Goal: Task Accomplishment & Management: Manage account settings

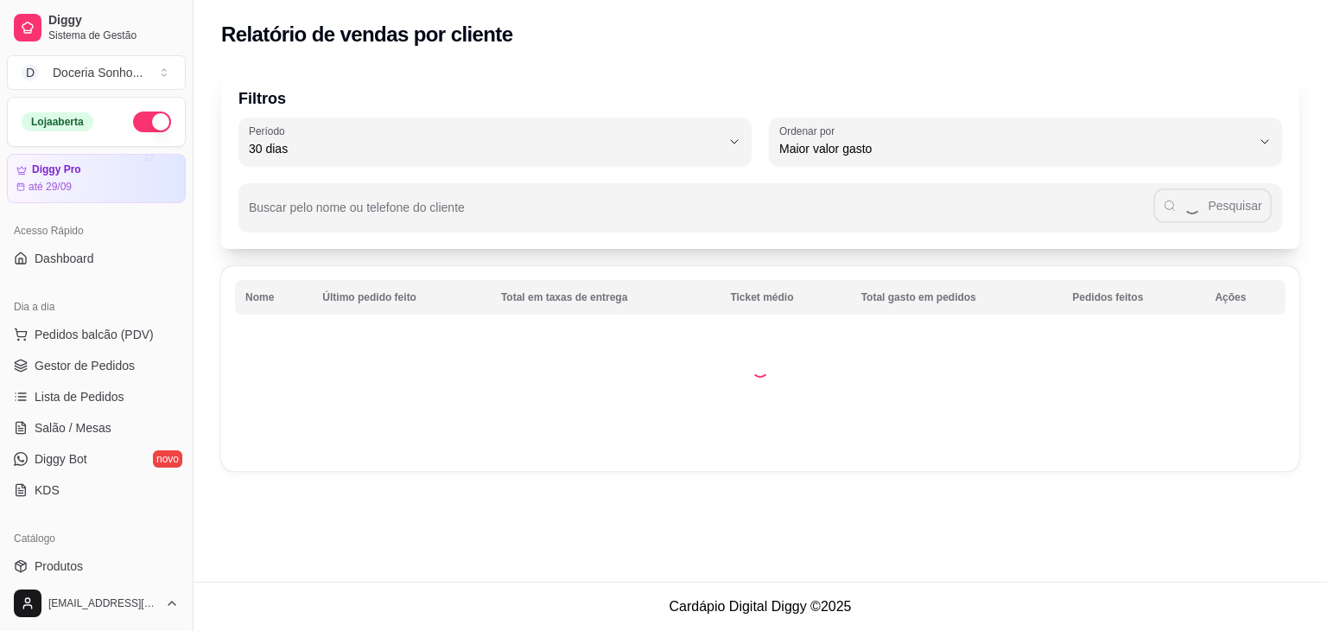
select select "30"
select select "HIGHEST_TOTAL_SPENT_WITH_ORDERS"
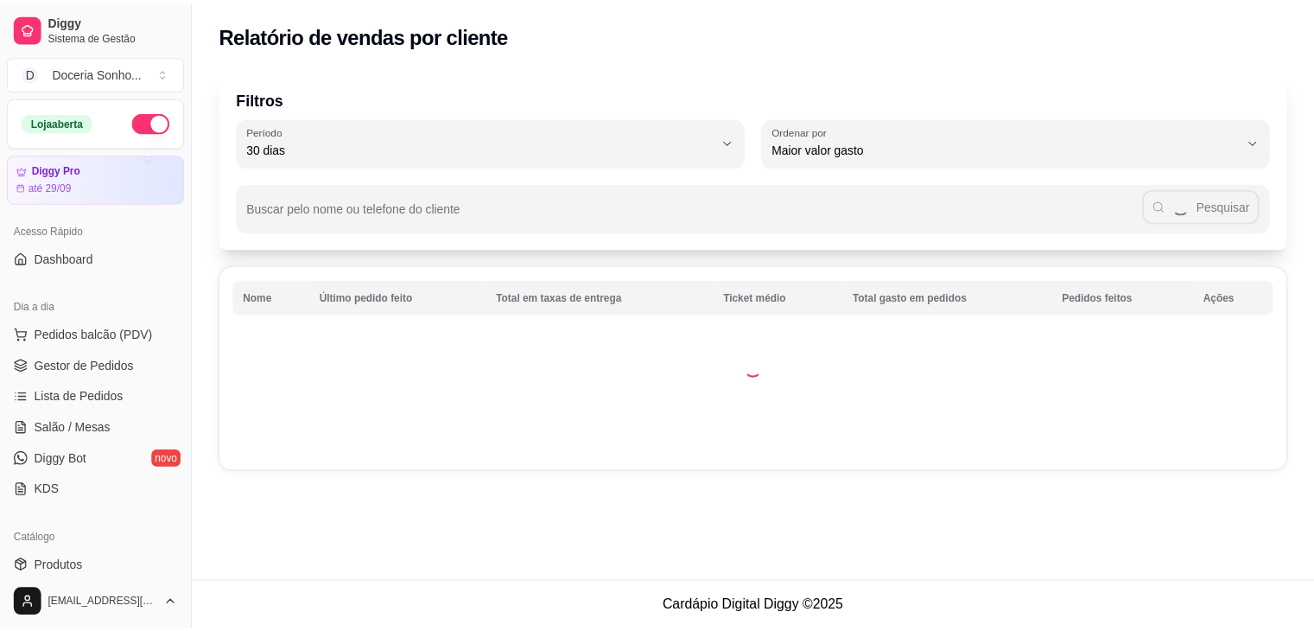
scroll to position [259, 0]
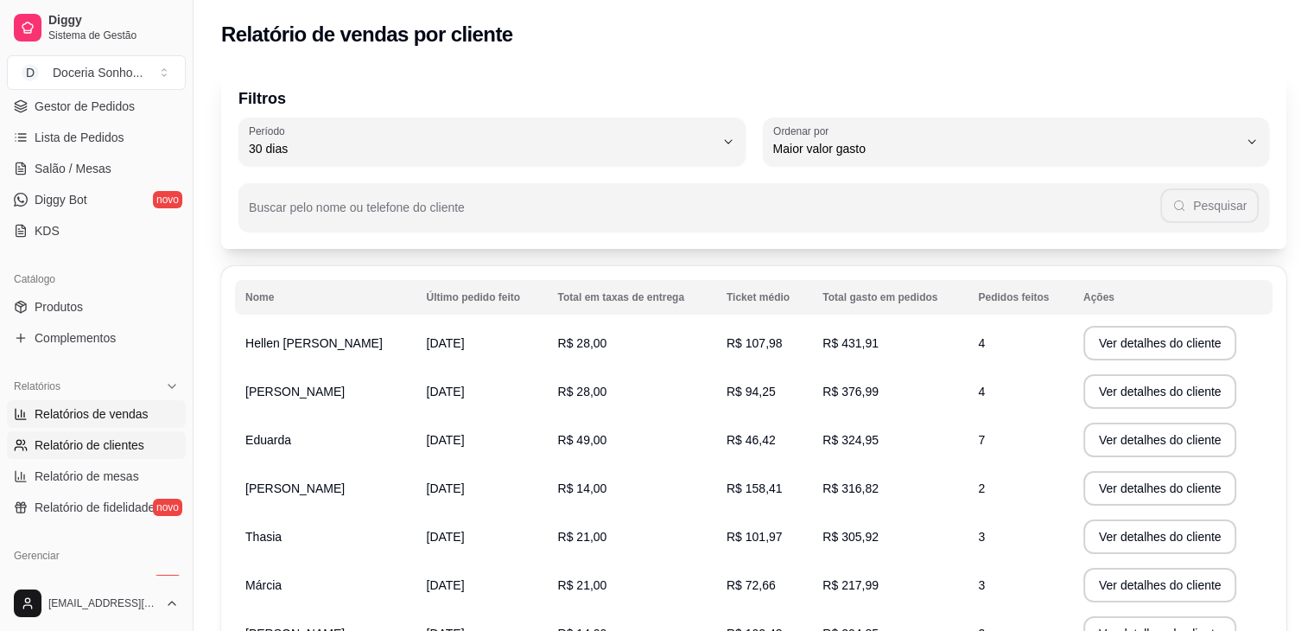
click at [111, 415] on span "Relatórios de vendas" at bounding box center [92, 413] width 114 height 17
select select "ALL"
select select "0"
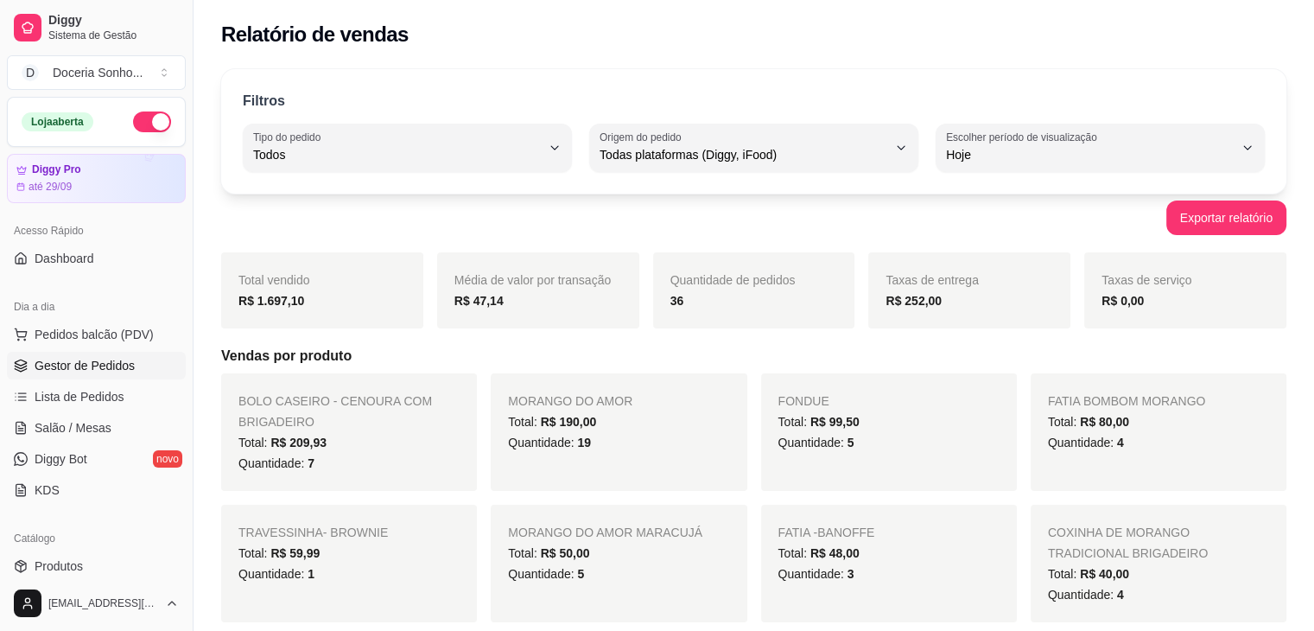
click at [100, 358] on span "Gestor de Pedidos" at bounding box center [85, 365] width 100 height 17
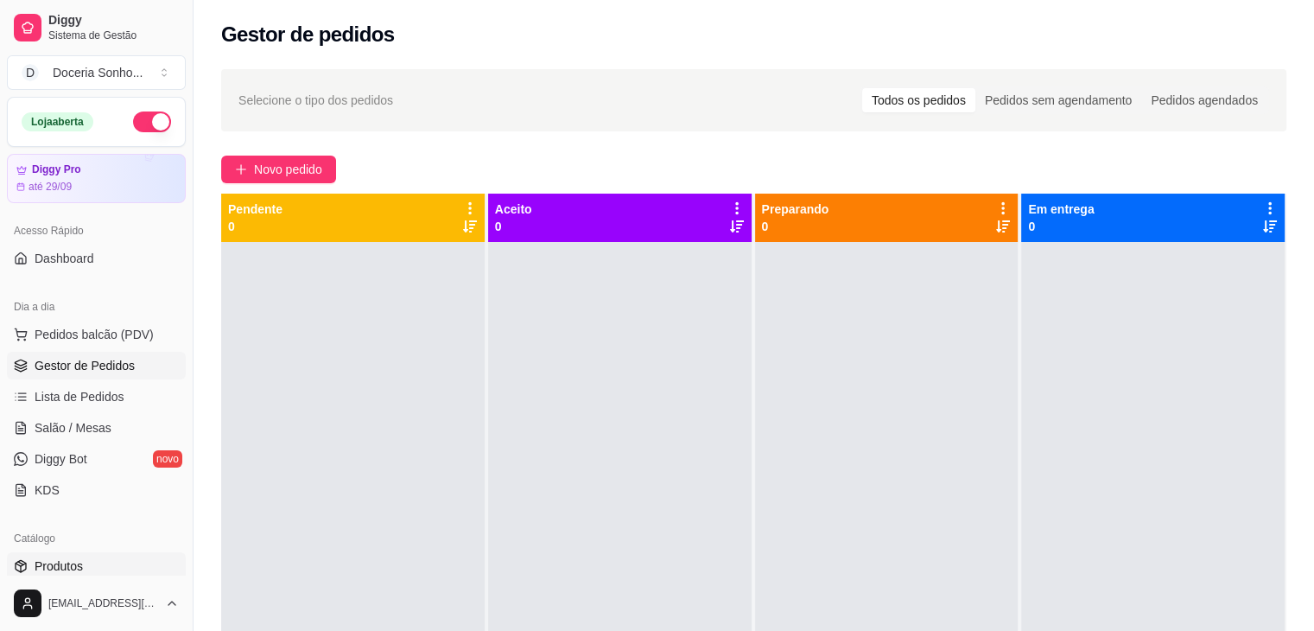
click at [85, 563] on link "Produtos" at bounding box center [96, 566] width 179 height 28
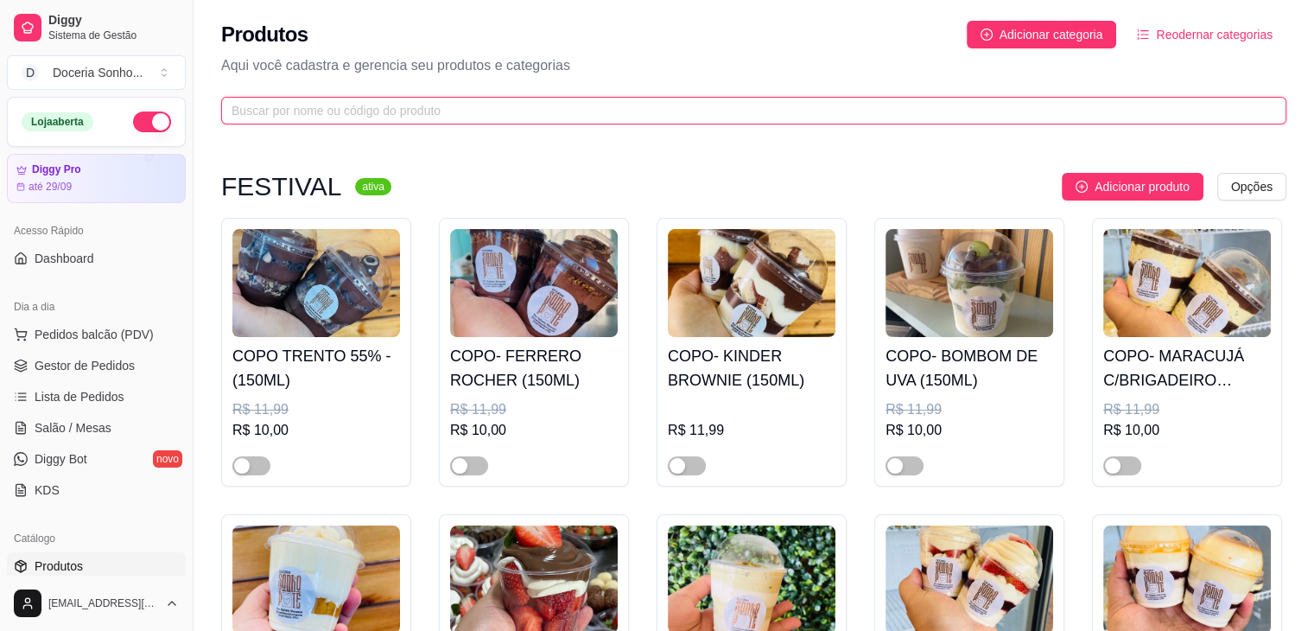
click at [460, 105] on input "text" at bounding box center [746, 110] width 1030 height 19
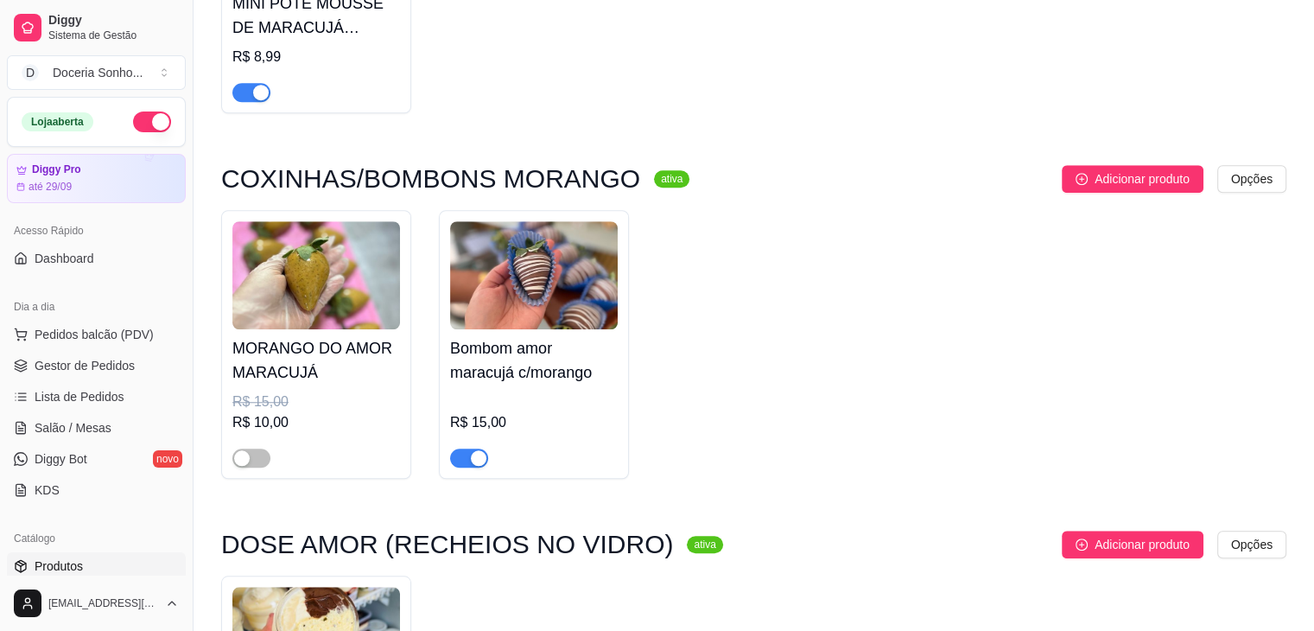
scroll to position [1382, 0]
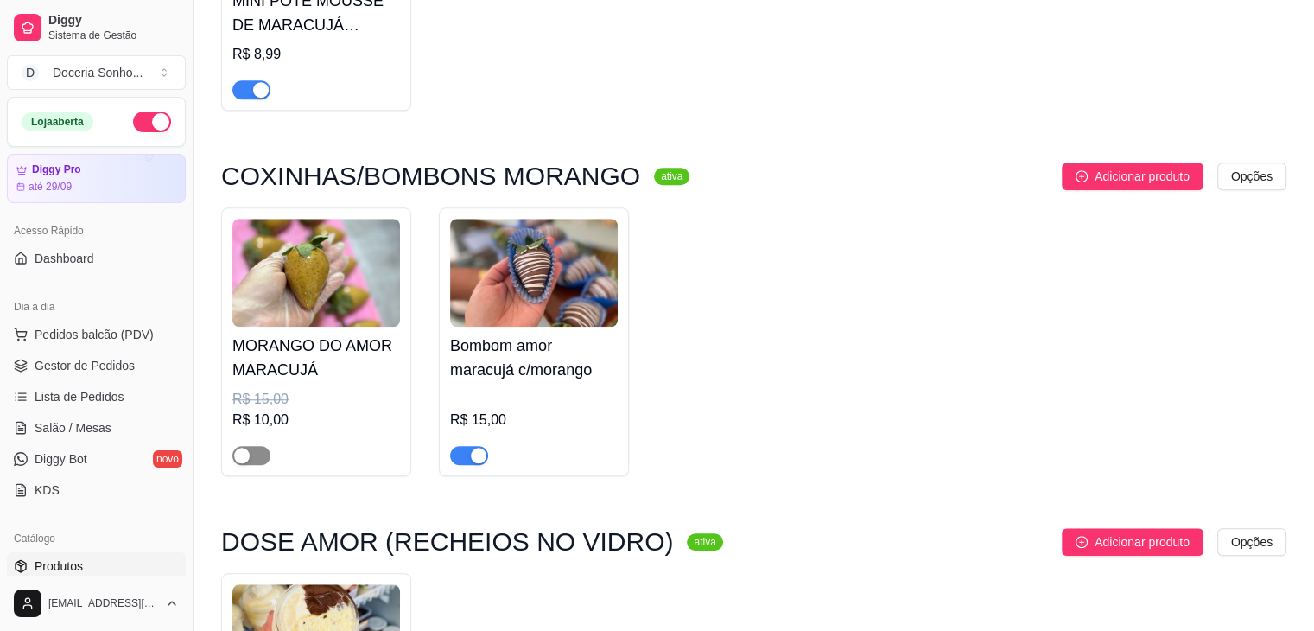
type input "maracuj"
click at [266, 457] on span "button" at bounding box center [251, 455] width 38 height 19
click at [854, 392] on div "MORANGO DO AMOR MARACUJÁ R$ 15,00 R$ 10,00 Bombom amor maracujá c/morango R$ 15…" at bounding box center [753, 341] width 1065 height 269
click at [812, 371] on div "MORANGO DO AMOR MARACUJÁ R$ 15,00 R$ 10,00 Bombom amor maracujá c/morango R$ 15…" at bounding box center [753, 341] width 1065 height 269
